Goal: Information Seeking & Learning: Learn about a topic

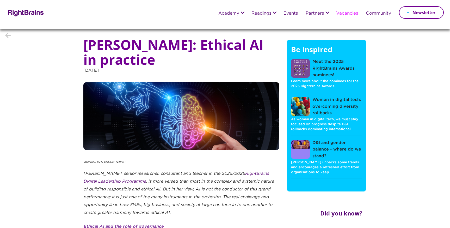
click at [344, 14] on link "Vacancies" at bounding box center [347, 13] width 22 height 5
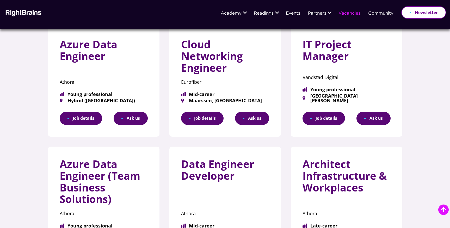
scroll to position [85, 0]
click at [96, 121] on link "Job details" at bounding box center [81, 117] width 42 height 13
click at [208, 117] on link "Job details" at bounding box center [202, 117] width 42 height 13
click at [333, 117] on link "Job details" at bounding box center [323, 117] width 42 height 13
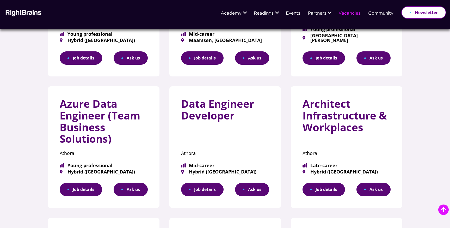
scroll to position [151, 0]
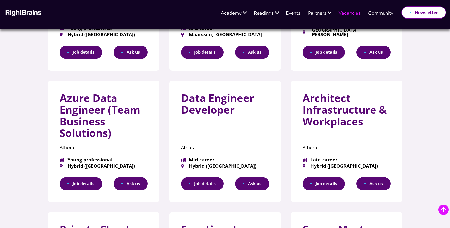
click at [83, 179] on link "Job details" at bounding box center [81, 183] width 42 height 13
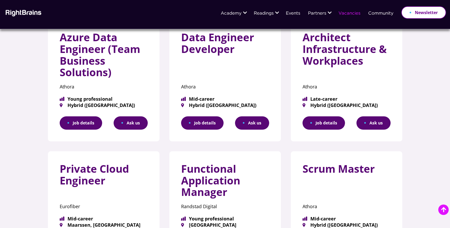
scroll to position [187, 0]
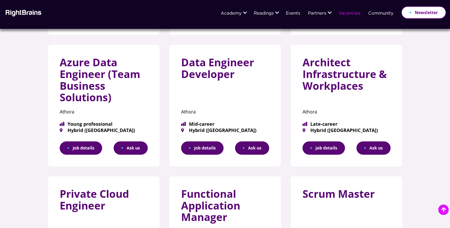
click at [197, 149] on link "Job details" at bounding box center [202, 147] width 42 height 13
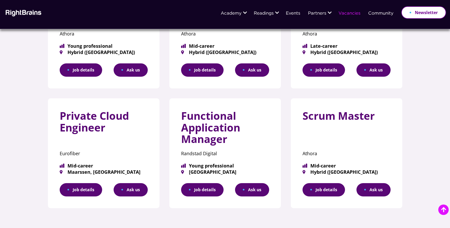
scroll to position [268, 0]
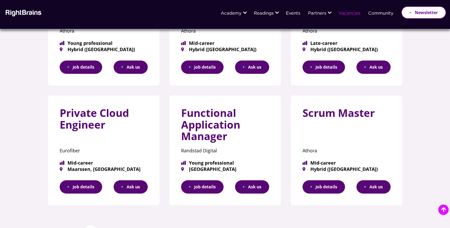
click at [93, 191] on link "Job details" at bounding box center [81, 186] width 42 height 13
click at [213, 184] on link "Job details" at bounding box center [202, 186] width 42 height 13
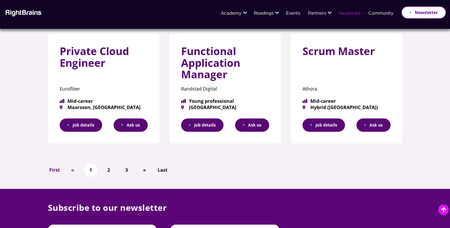
scroll to position [330, 0]
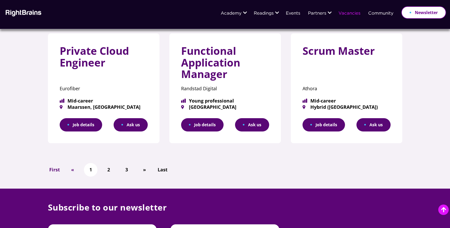
click at [319, 124] on link "Job details" at bounding box center [323, 124] width 42 height 13
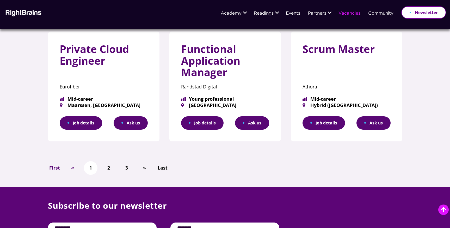
scroll to position [332, 0]
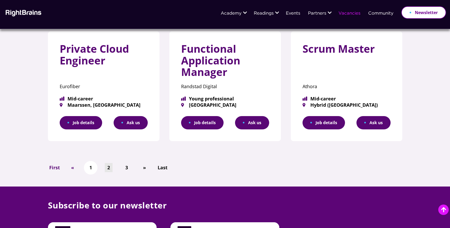
click at [108, 165] on link "2" at bounding box center [109, 167] width 8 height 9
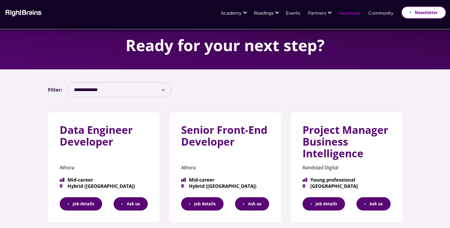
scroll to position [46, 0]
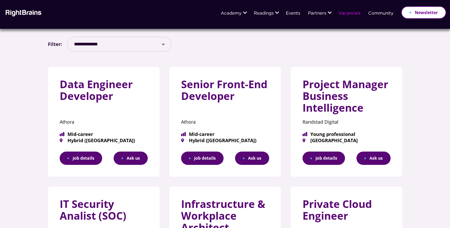
click at [90, 156] on link "Job details" at bounding box center [81, 157] width 42 height 13
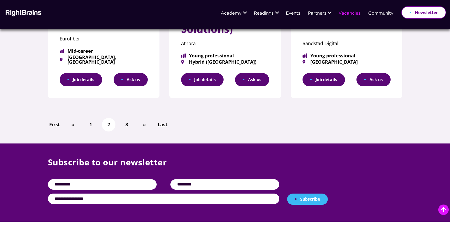
scroll to position [366, 0]
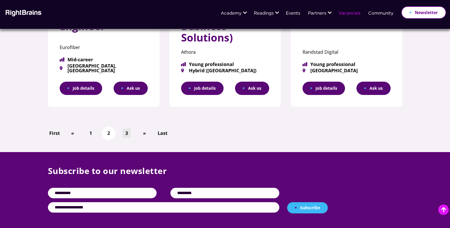
click at [124, 133] on link "3" at bounding box center [127, 132] width 8 height 9
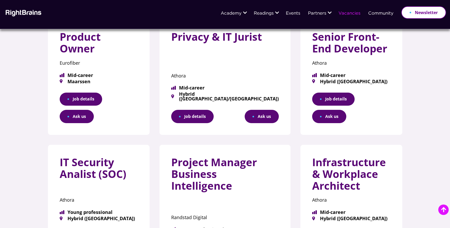
scroll to position [252, 0]
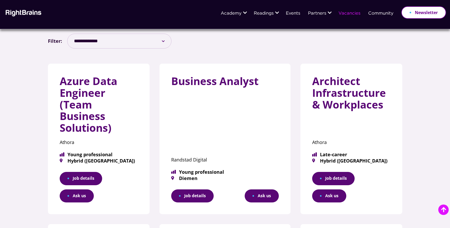
scroll to position [100, 0]
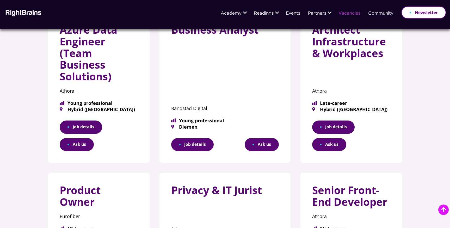
click at [84, 120] on link "Job details" at bounding box center [81, 126] width 42 height 13
click at [205, 138] on link "Job details" at bounding box center [192, 144] width 42 height 13
click at [312, 120] on link "Job details" at bounding box center [333, 126] width 42 height 13
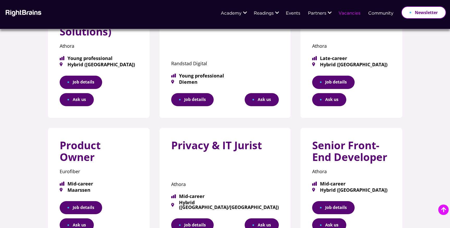
scroll to position [173, 0]
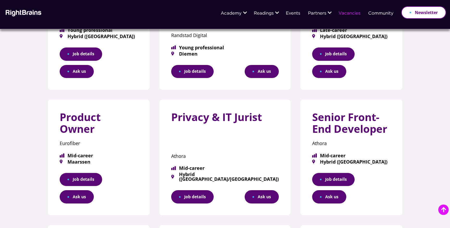
click at [313, 173] on link "Job details" at bounding box center [333, 179] width 42 height 13
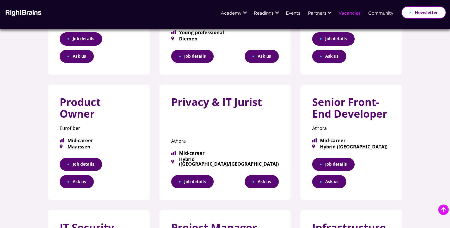
scroll to position [188, 0]
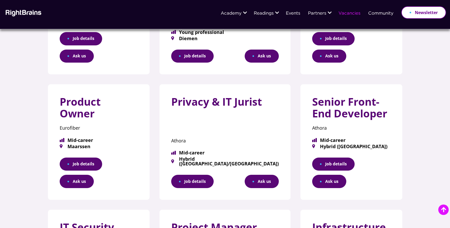
click at [321, 157] on link "Job details" at bounding box center [333, 163] width 42 height 13
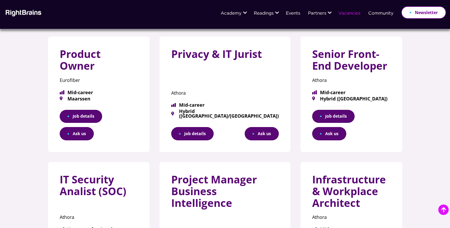
scroll to position [257, 0]
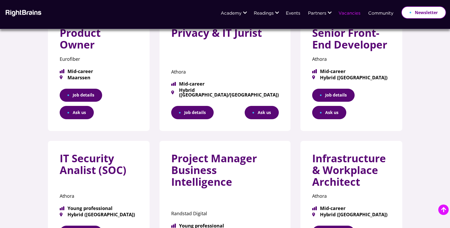
click at [94, 225] on link "Job details" at bounding box center [81, 231] width 42 height 13
click at [317, 225] on link "Job details" at bounding box center [333, 231] width 42 height 13
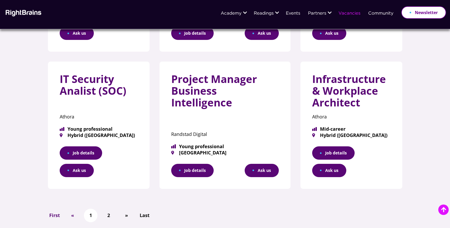
scroll to position [338, 0]
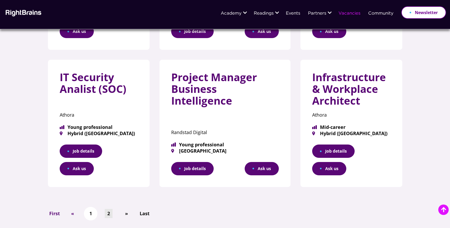
click at [106, 209] on link "2" at bounding box center [109, 213] width 8 height 9
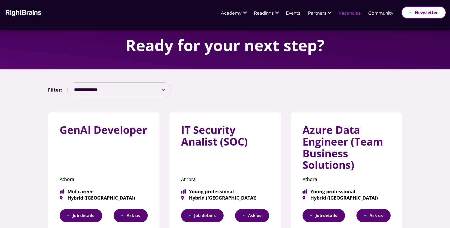
scroll to position [46, 0]
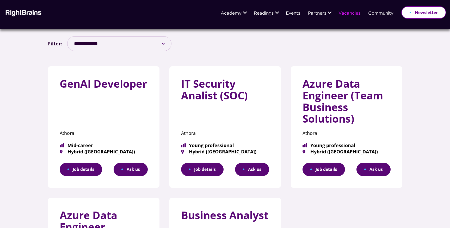
click at [188, 169] on link "Job details" at bounding box center [202, 168] width 42 height 13
click at [325, 171] on link "Job details" at bounding box center [323, 168] width 42 height 13
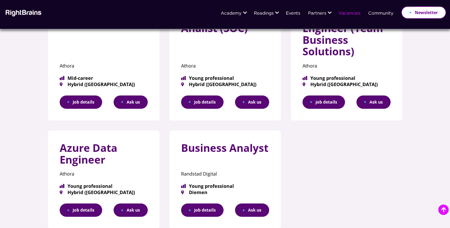
scroll to position [118, 0]
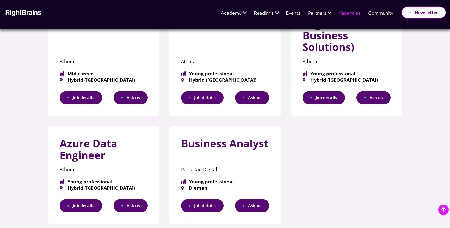
click at [92, 202] on link "Job details" at bounding box center [81, 205] width 42 height 13
click at [222, 203] on link "Job details" at bounding box center [202, 205] width 42 height 13
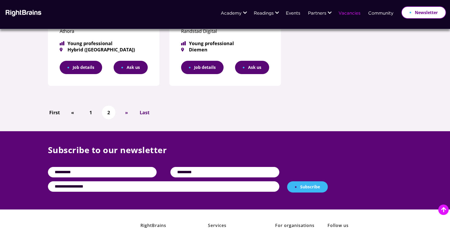
scroll to position [259, 0]
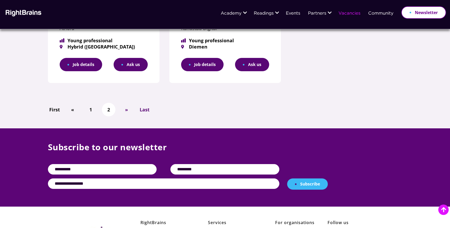
click at [143, 109] on span "Last" at bounding box center [145, 110] width 10 height 8
click at [108, 111] on link "2" at bounding box center [109, 109] width 8 height 9
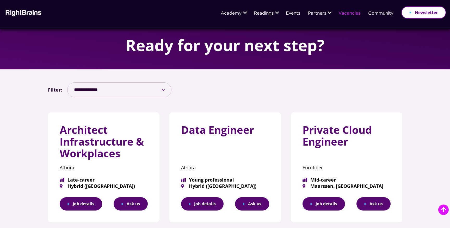
scroll to position [279, 0]
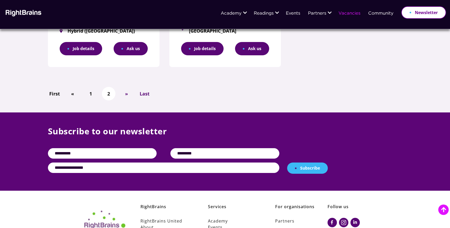
click at [128, 90] on span "»" at bounding box center [126, 94] width 3 height 8
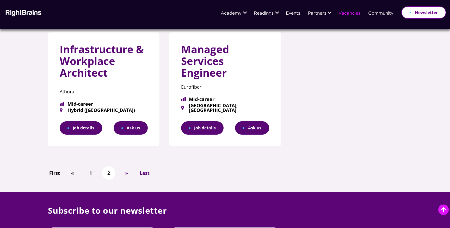
scroll to position [201, 0]
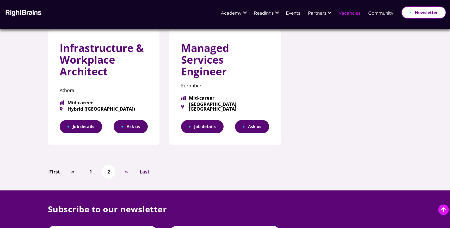
click at [200, 124] on link "Job details" at bounding box center [202, 126] width 42 height 13
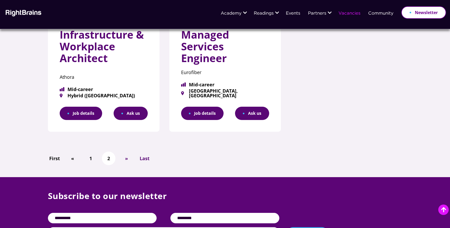
click at [125, 155] on span "»" at bounding box center [126, 158] width 3 height 8
click at [131, 154] on li "»" at bounding box center [127, 158] width 14 height 14
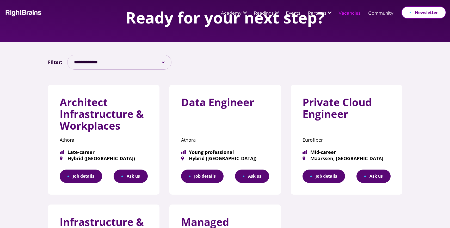
scroll to position [0, 0]
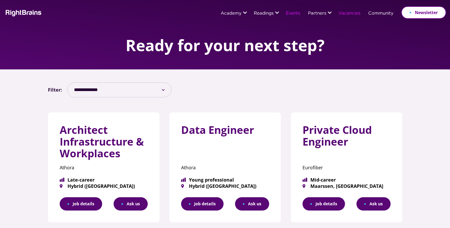
click at [295, 13] on link "Events" at bounding box center [293, 13] width 14 height 5
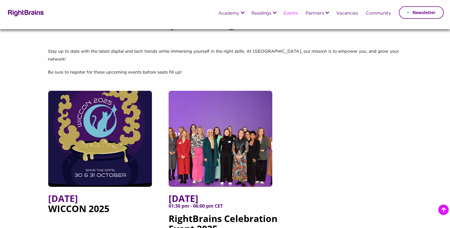
scroll to position [118, 0]
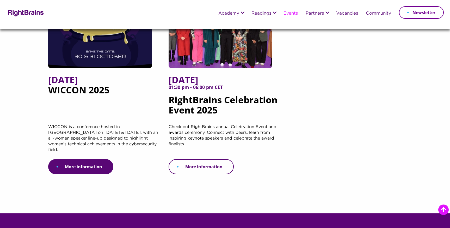
click at [200, 164] on link "More information" at bounding box center [200, 166] width 65 height 15
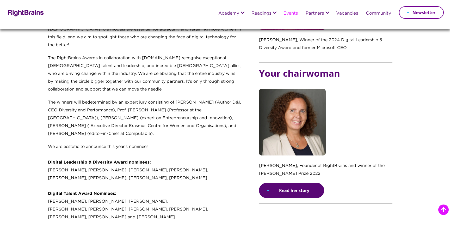
scroll to position [253, 0]
